Goal: Find specific page/section: Find specific page/section

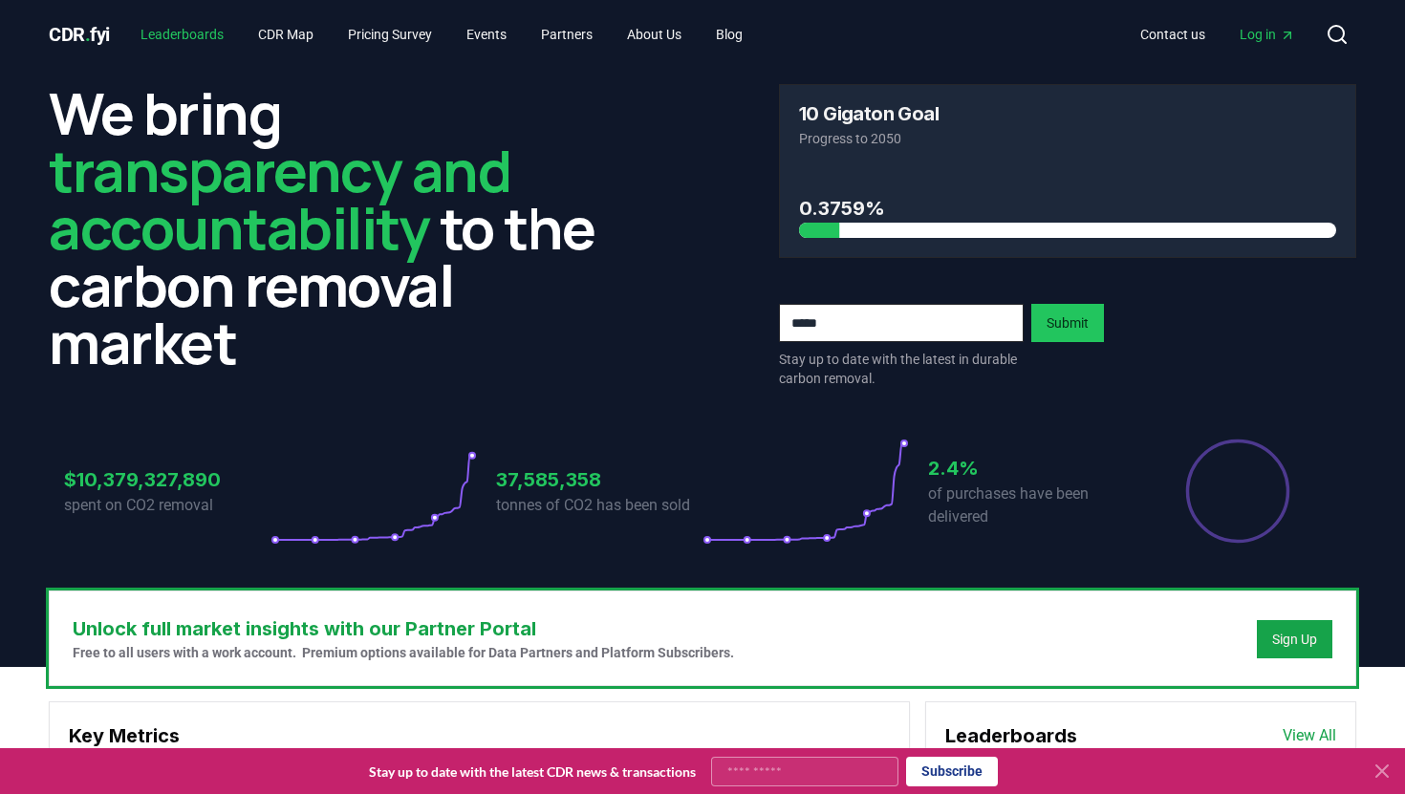
click at [178, 29] on link "Leaderboards" at bounding box center [182, 34] width 114 height 34
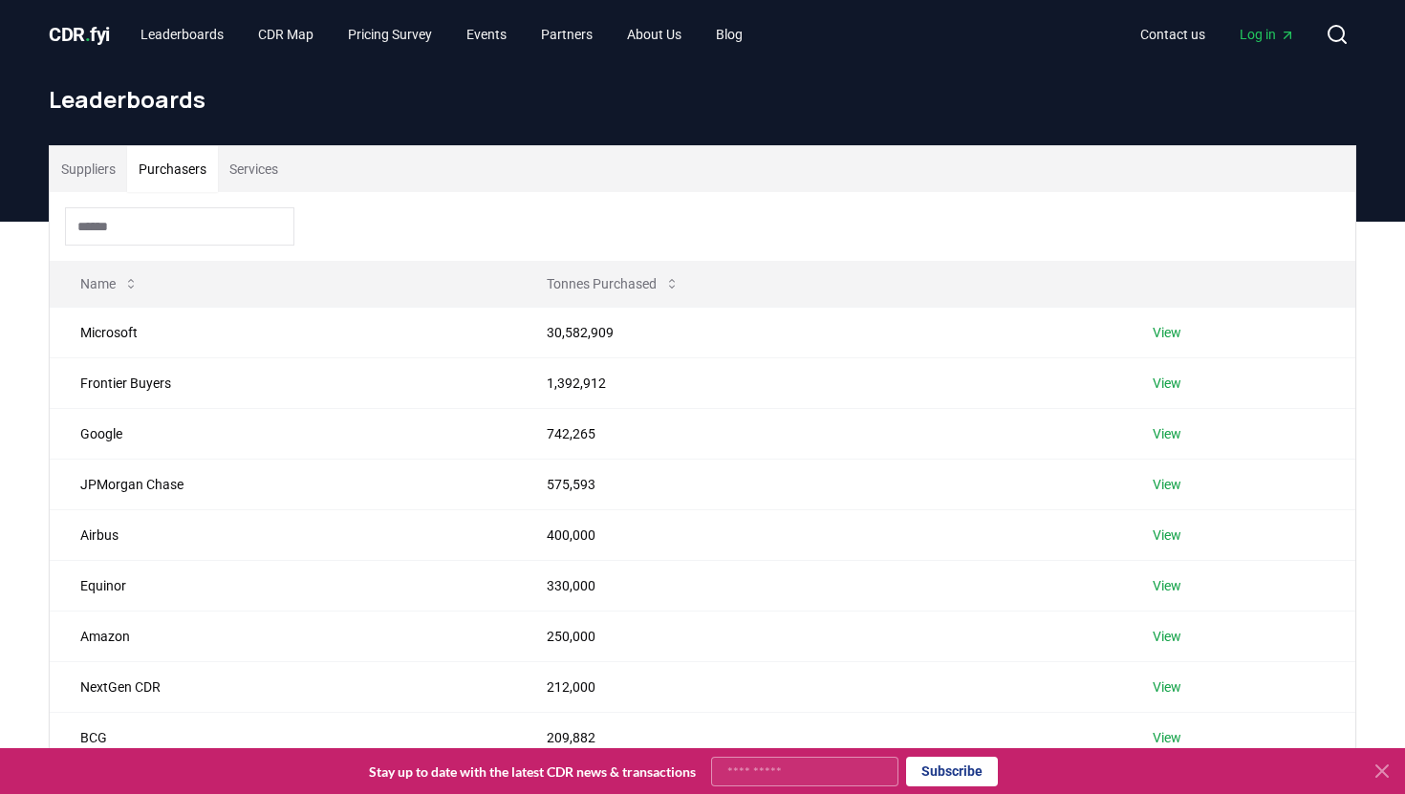
click at [181, 166] on button "Purchasers" at bounding box center [172, 169] width 91 height 46
click at [136, 230] on input at bounding box center [179, 226] width 229 height 38
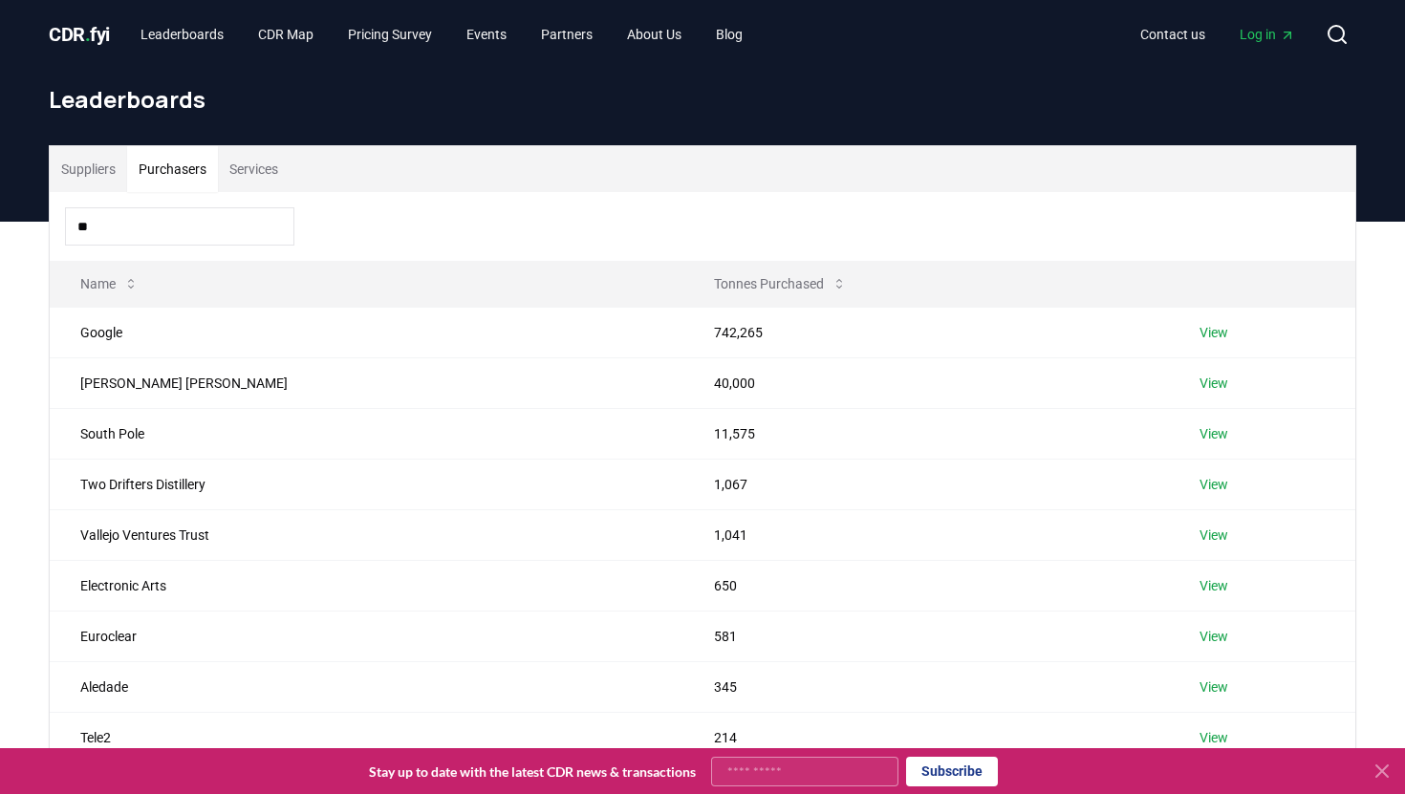
type input "*"
